Goal: Task Accomplishment & Management: Manage account settings

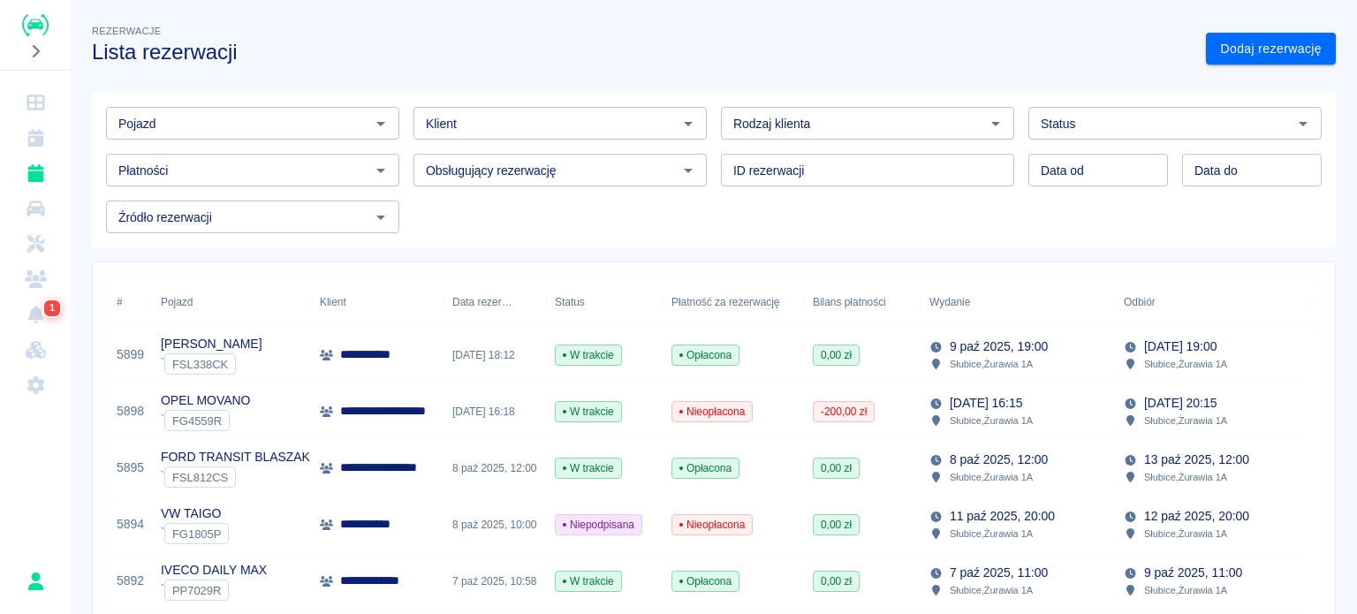
scroll to position [88, 0]
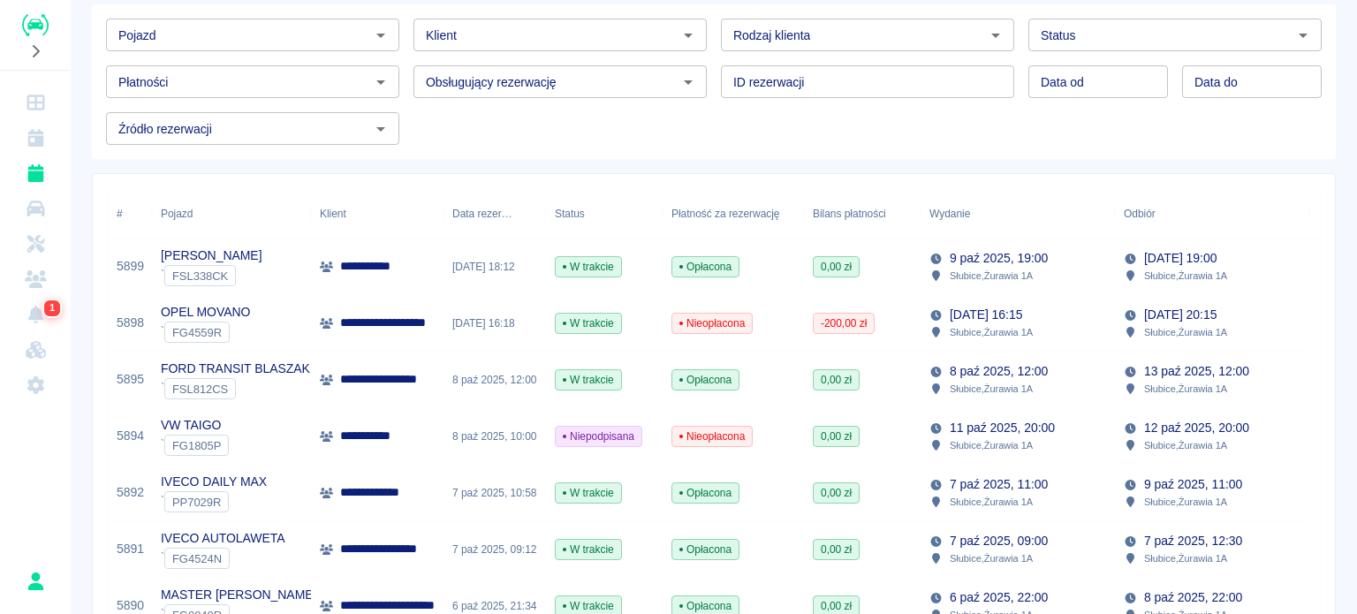
click at [42, 178] on icon "Rezerwacje" at bounding box center [36, 173] width 22 height 18
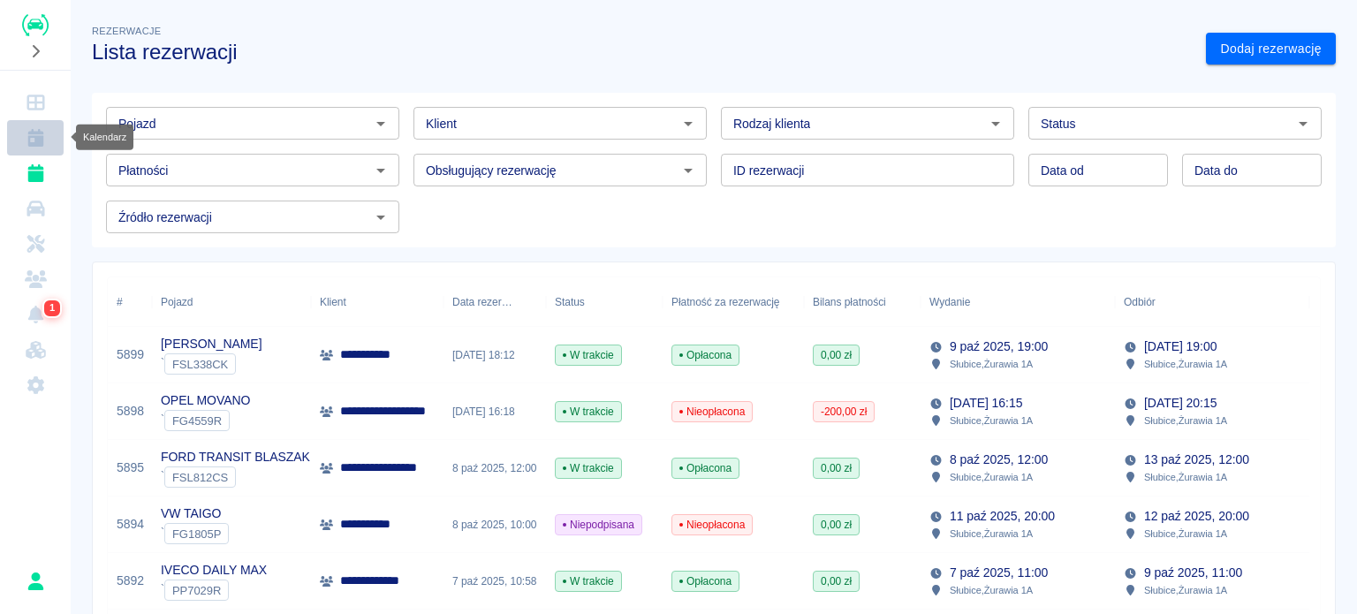
click at [41, 150] on link "Kalendarz" at bounding box center [35, 137] width 57 height 35
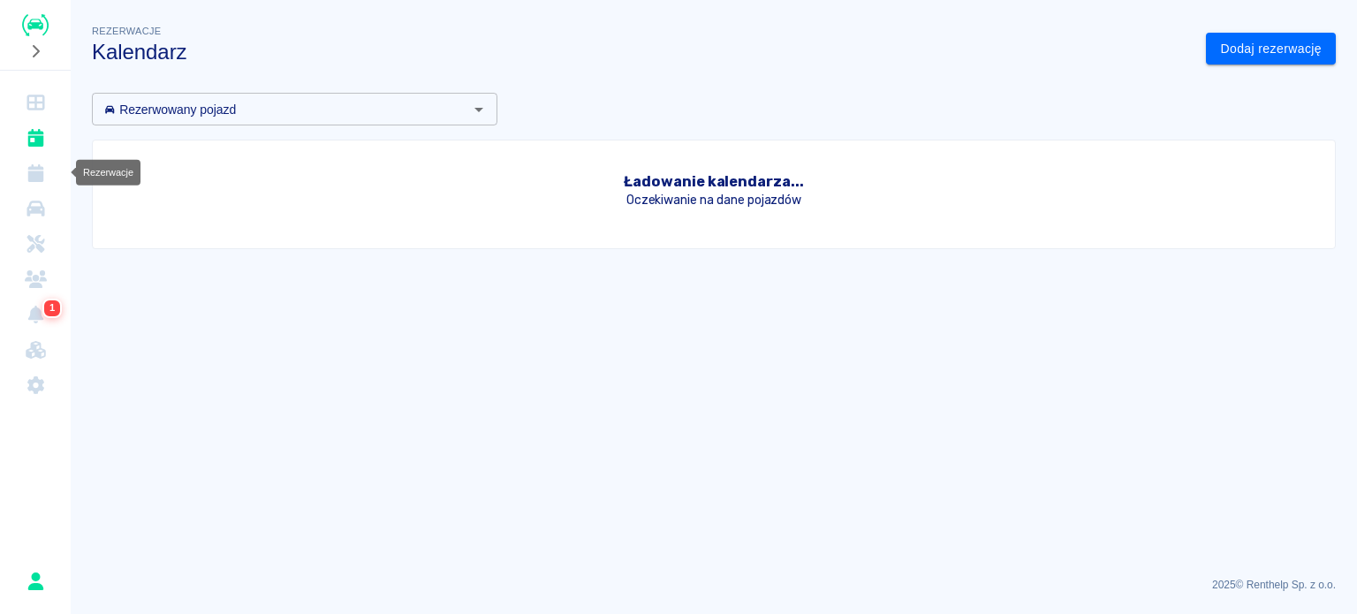
click at [49, 166] on link "Rezerwacje" at bounding box center [35, 173] width 57 height 35
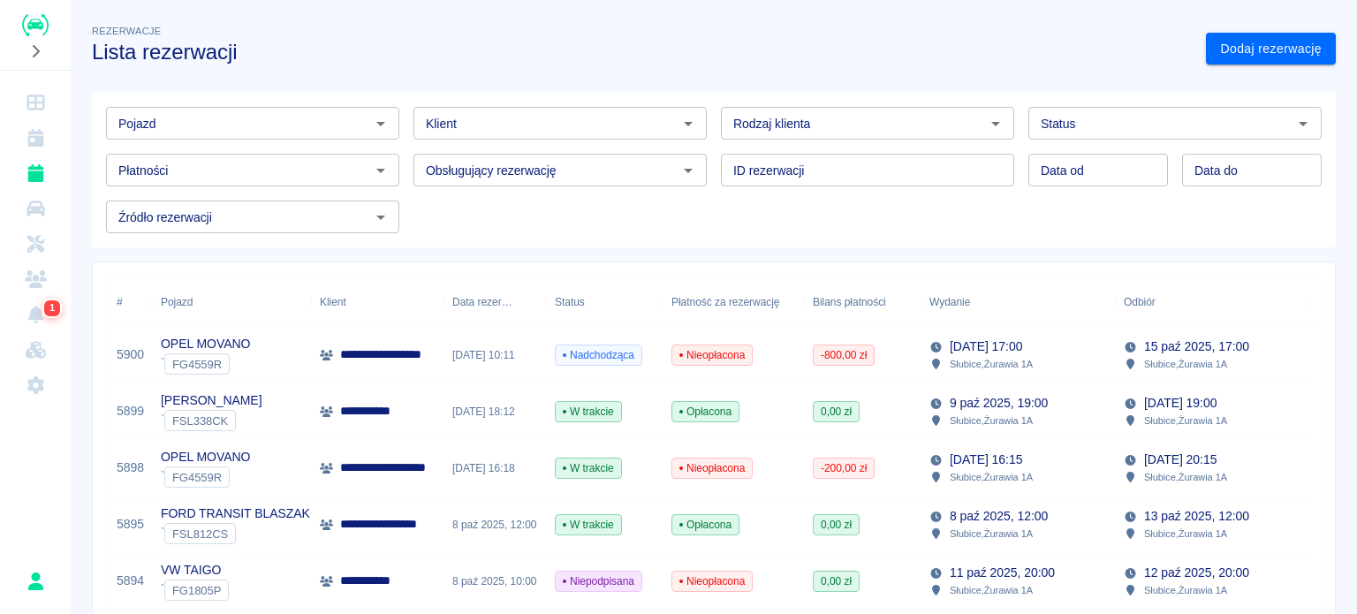
click at [268, 356] on div "OPEL MOVANO ` FG4559R" at bounding box center [231, 355] width 159 height 57
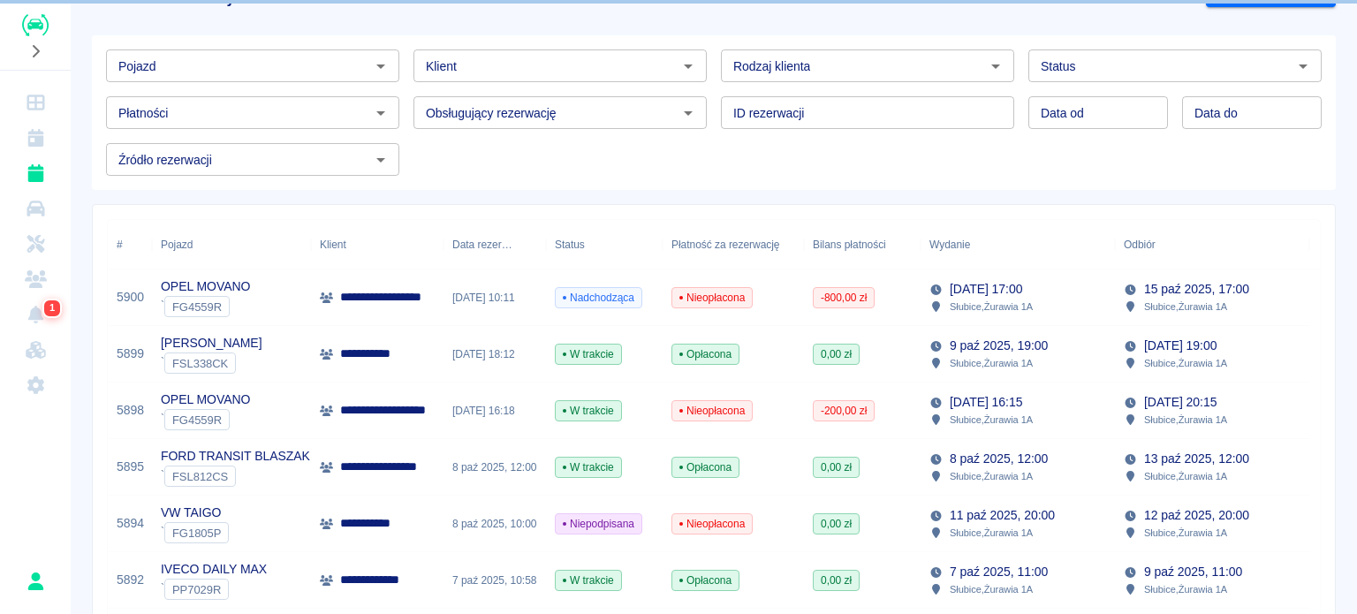
scroll to position [88, 0]
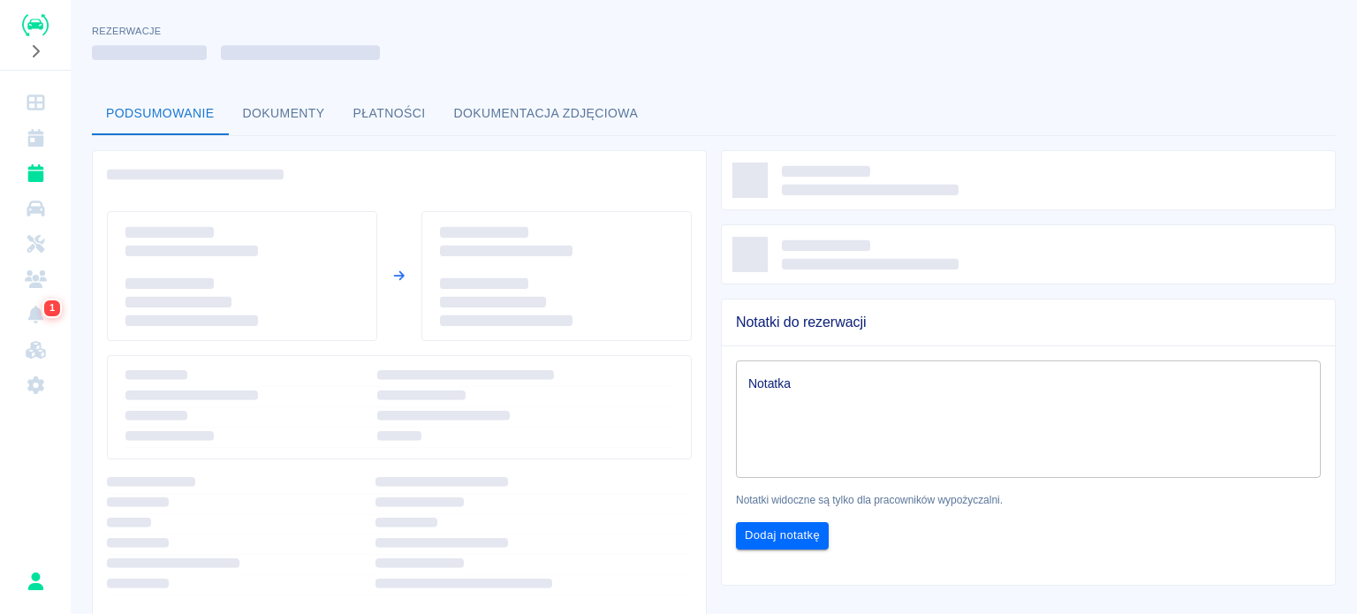
scroll to position [258, 0]
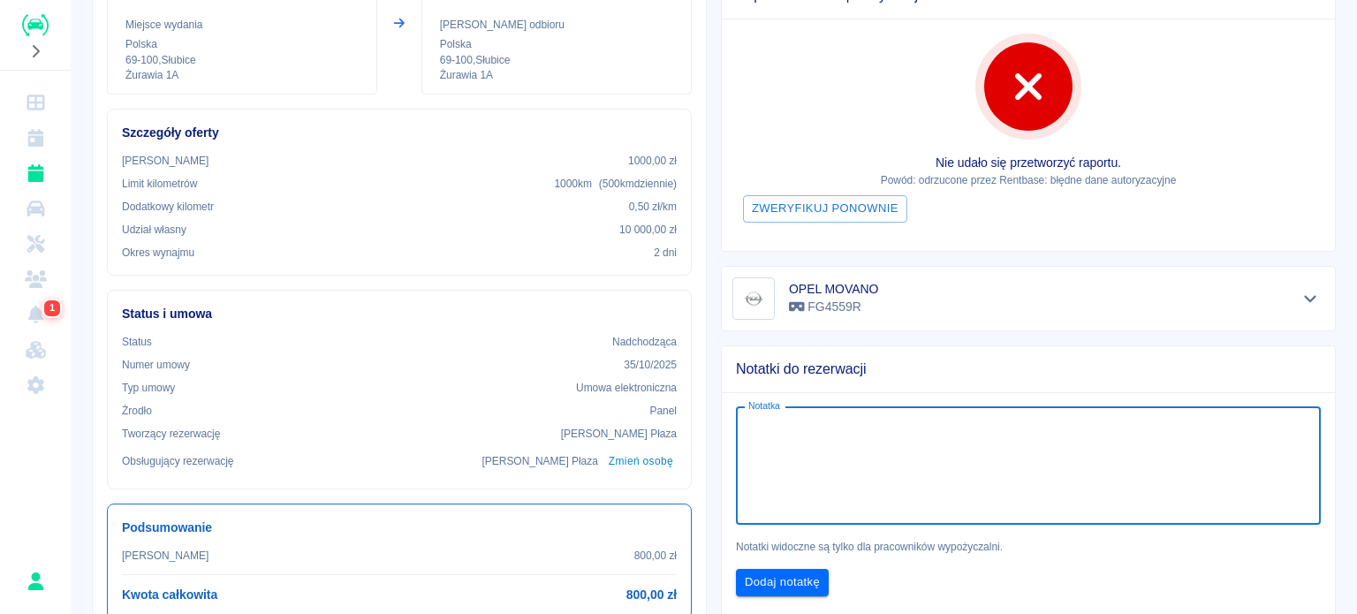
click at [1052, 432] on textarea "Notatka" at bounding box center [1028, 465] width 560 height 88
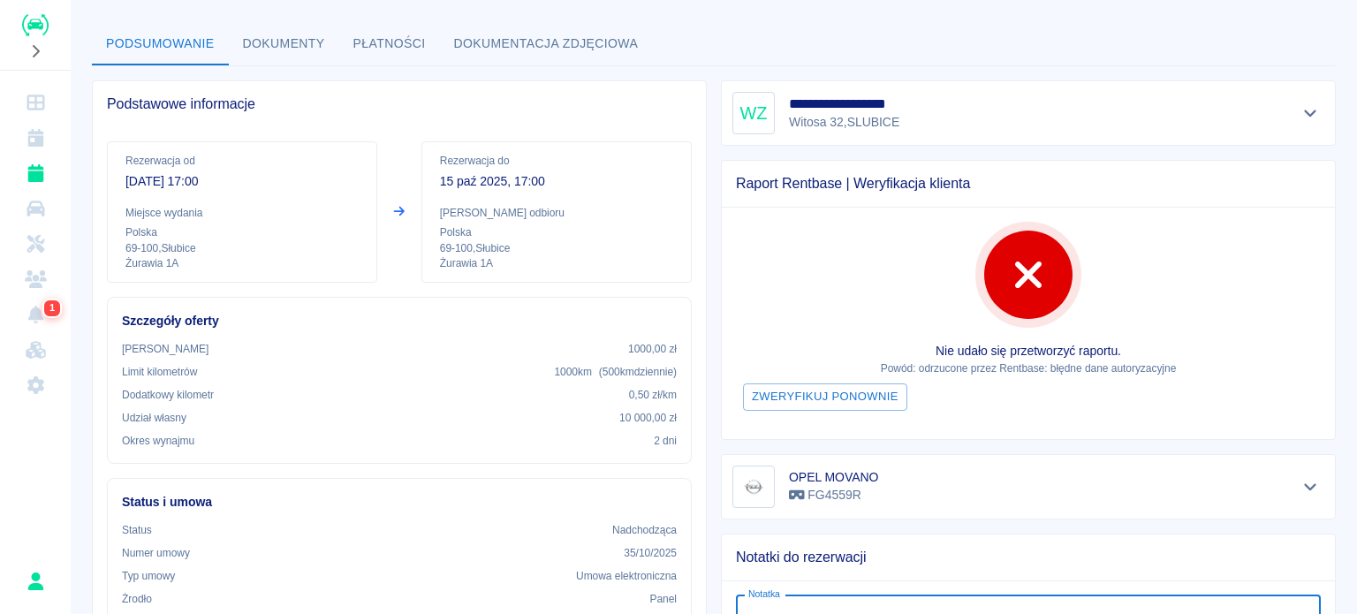
scroll to position [543, 0]
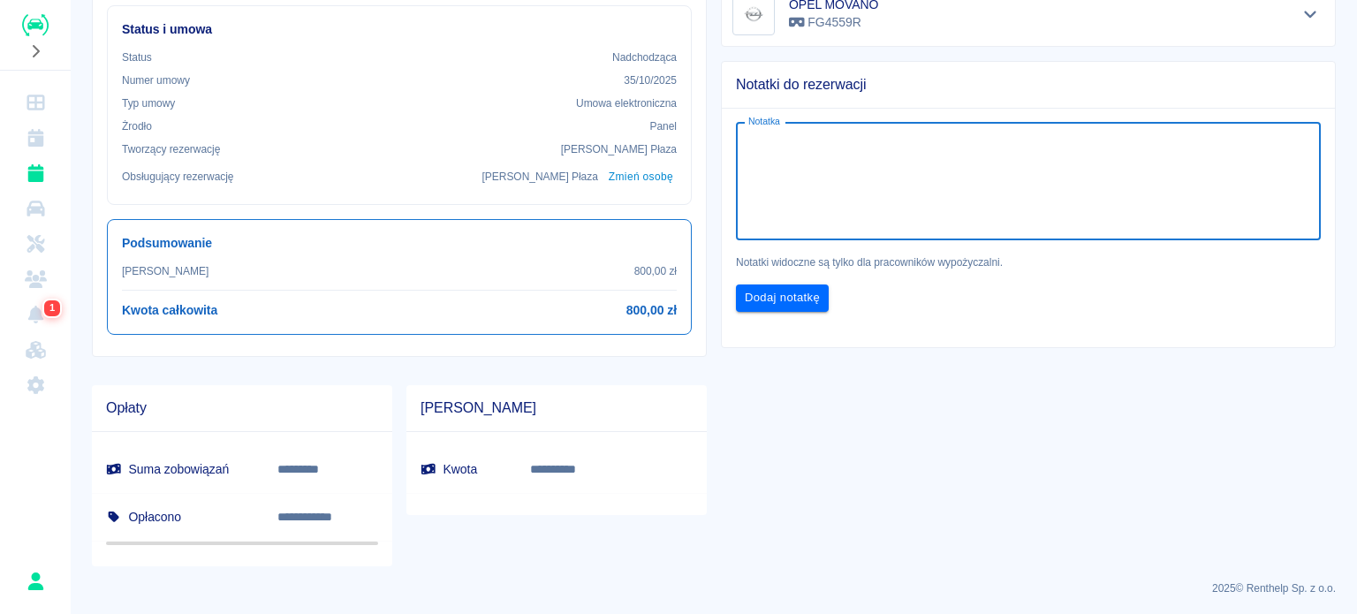
click at [894, 204] on textarea "Notatka" at bounding box center [1028, 181] width 560 height 88
click at [883, 155] on textarea "Notatka" at bounding box center [1028, 181] width 560 height 88
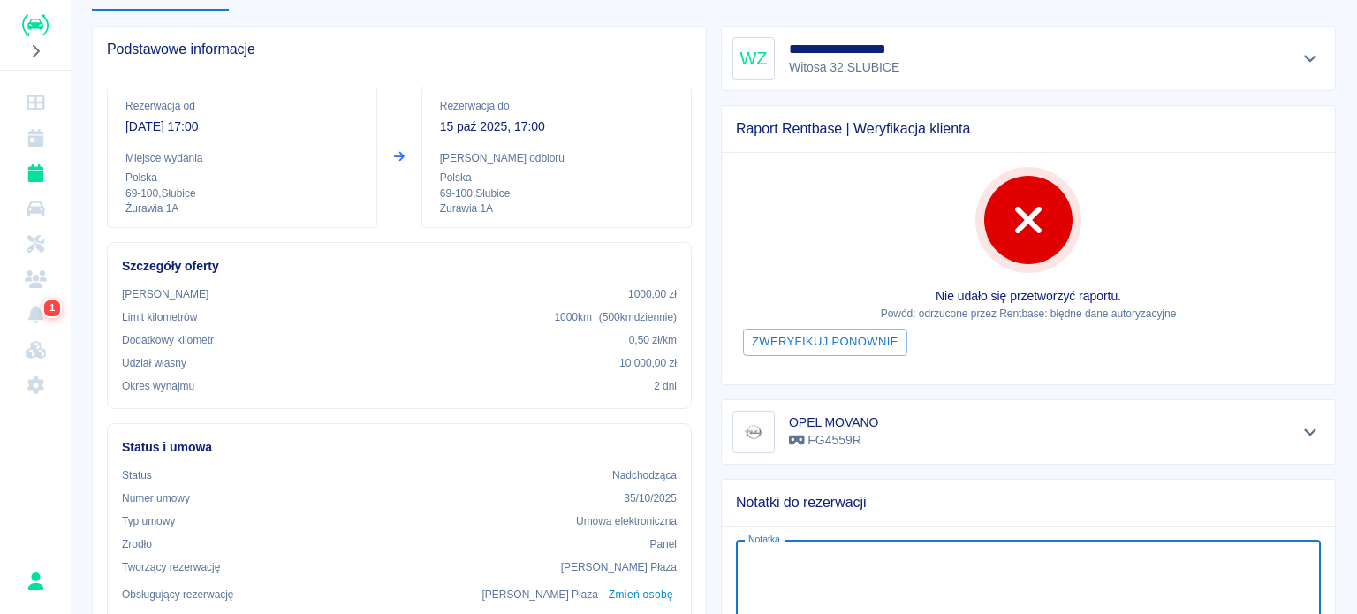
scroll to position [0, 0]
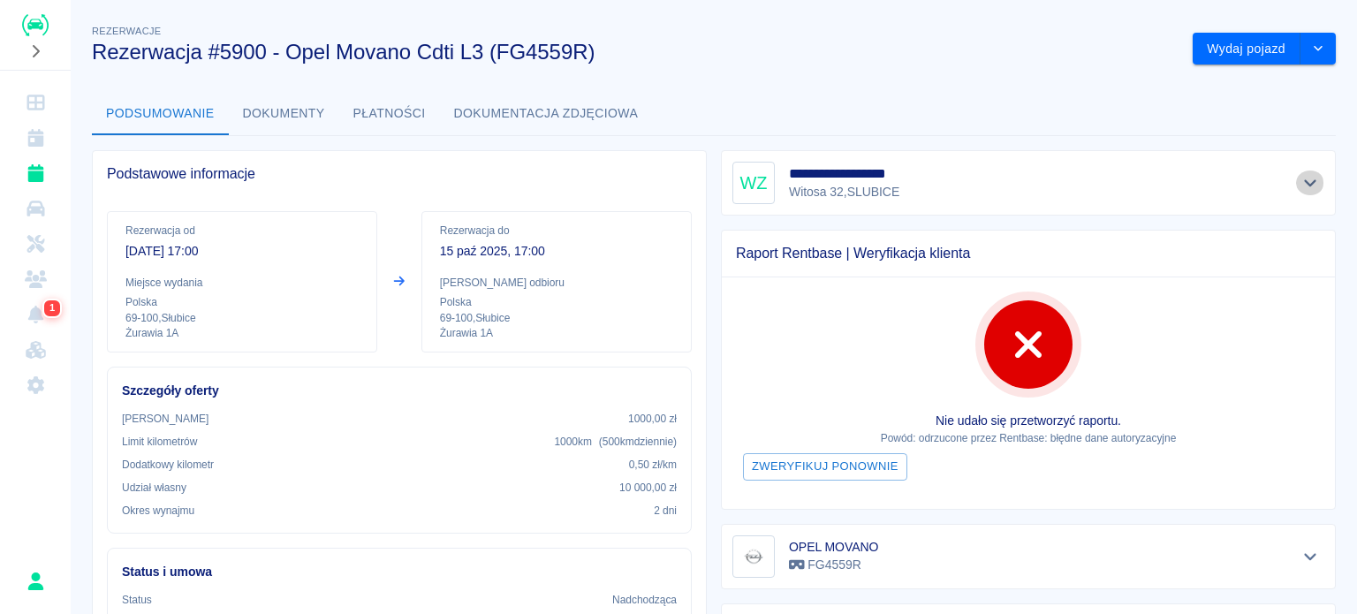
click at [1309, 177] on button "Pokaż szczegóły" at bounding box center [1310, 183] width 29 height 25
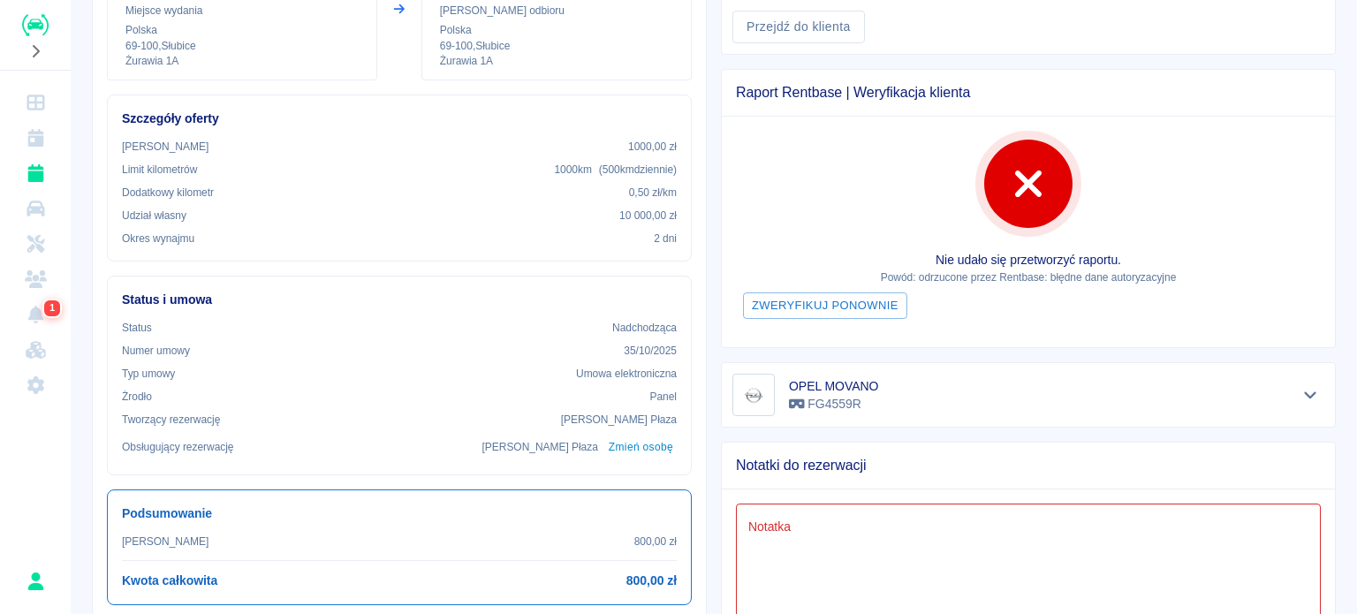
scroll to position [543, 0]
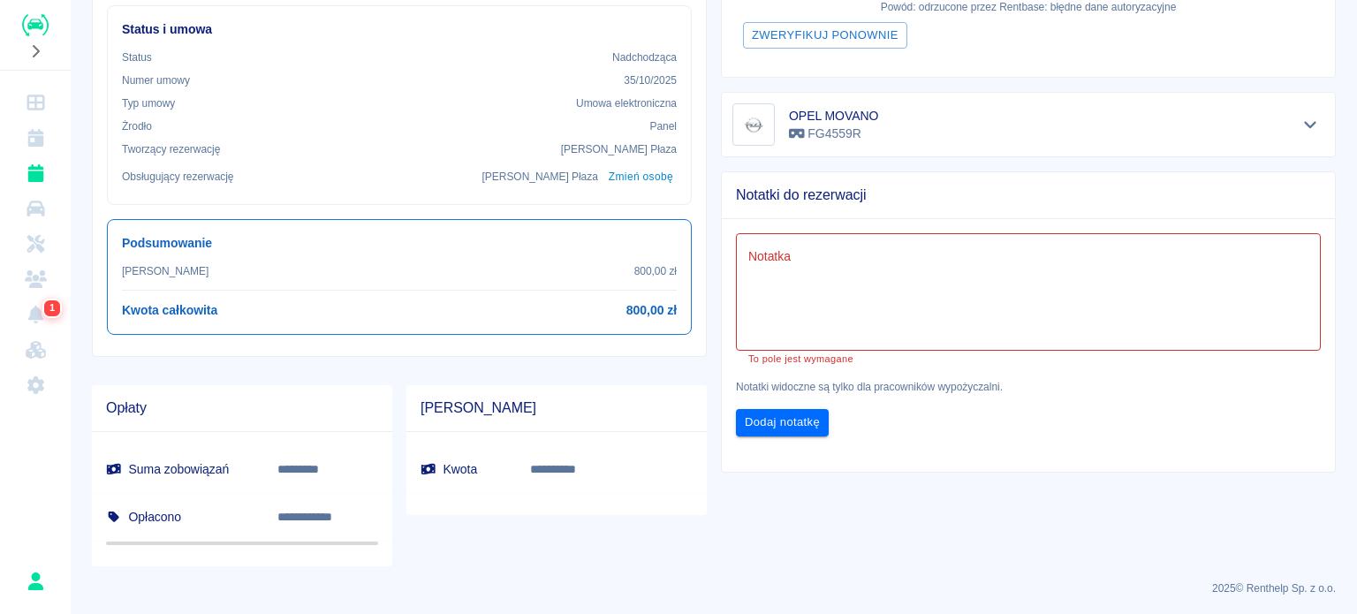
click at [816, 284] on textarea "Notatka" at bounding box center [1028, 292] width 560 height 88
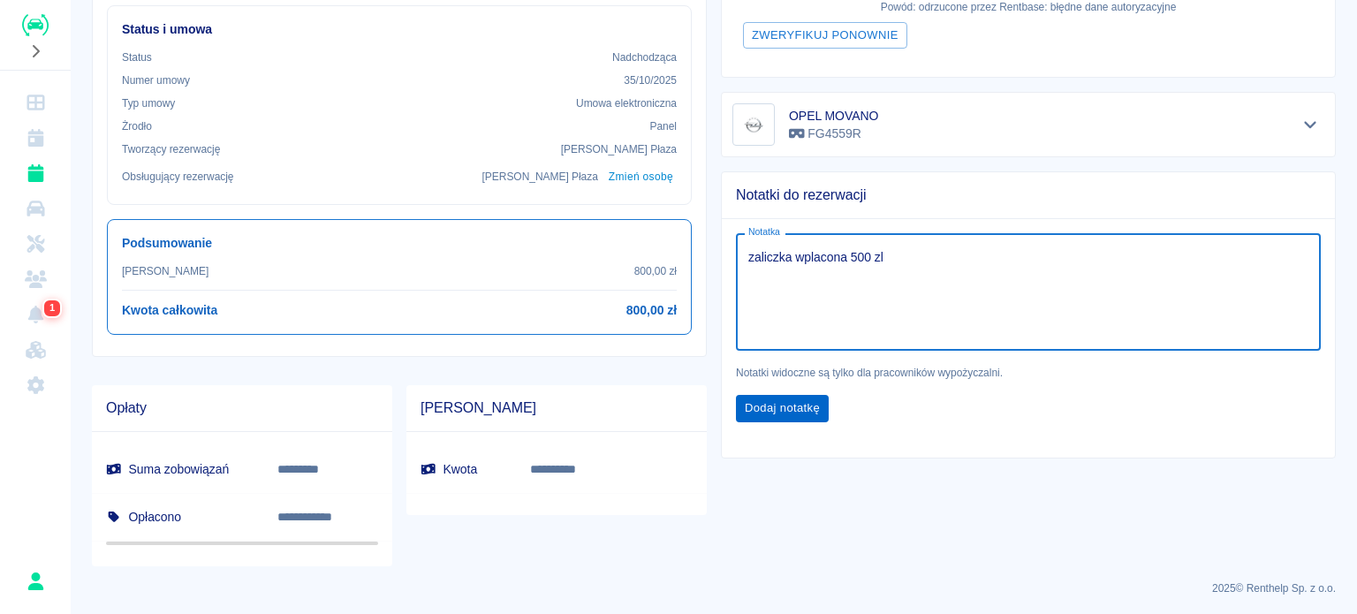
type textarea "zaliczka wplacona 500 zl"
click at [785, 405] on button "Dodaj notatkę" at bounding box center [782, 408] width 93 height 27
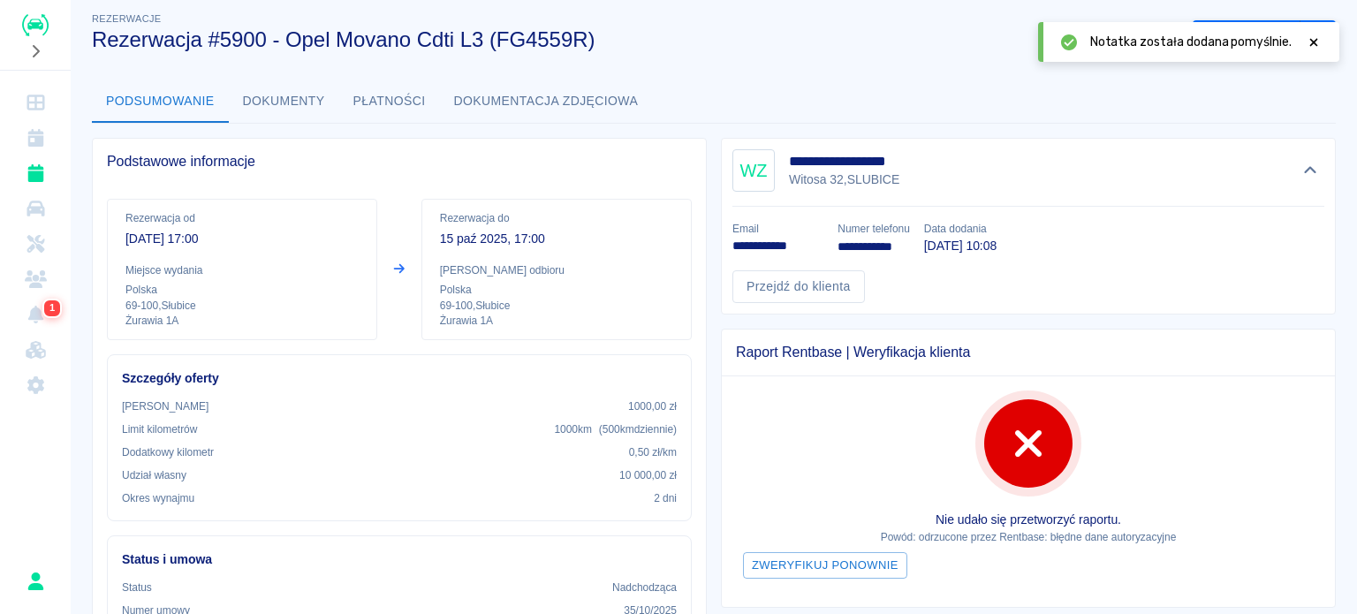
scroll to position [0, 0]
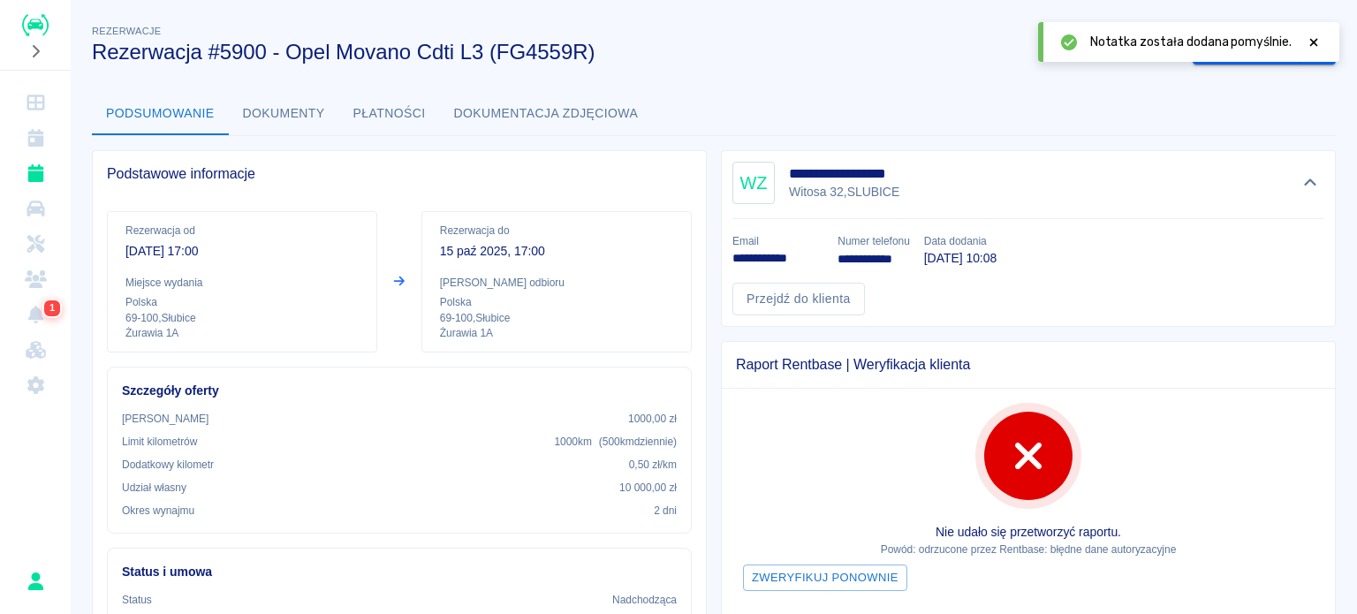
click at [1322, 33] on div "Notatka została dodana pomyślnie." at bounding box center [1188, 42] width 301 height 40
click at [1318, 38] on icon at bounding box center [1314, 42] width 16 height 12
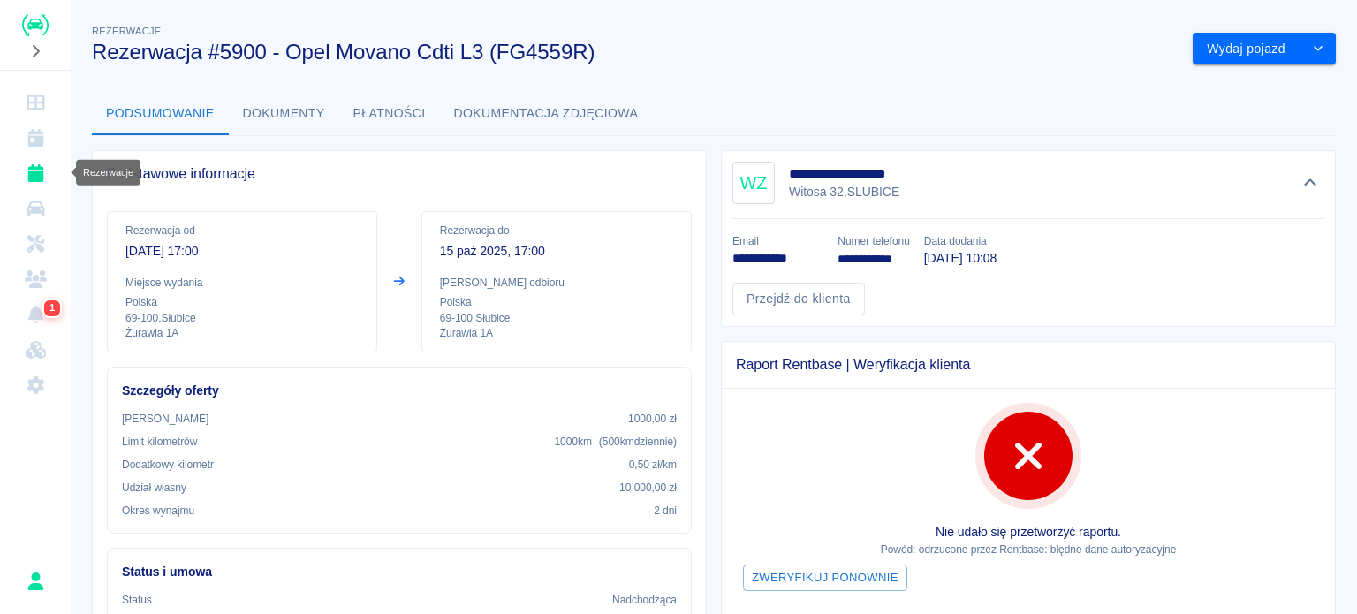
click at [42, 172] on icon "Rezerwacje" at bounding box center [36, 173] width 22 height 18
